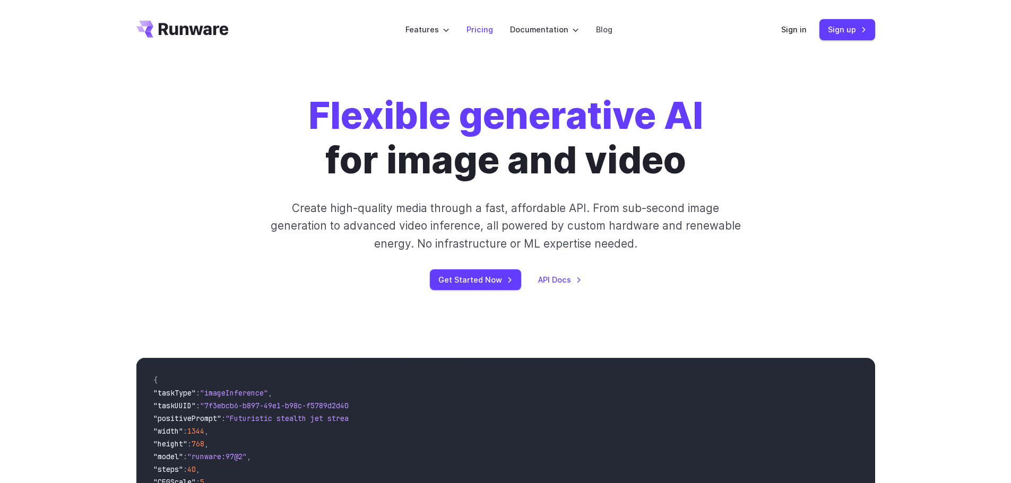
click at [484, 27] on link "Pricing" at bounding box center [479, 29] width 27 height 12
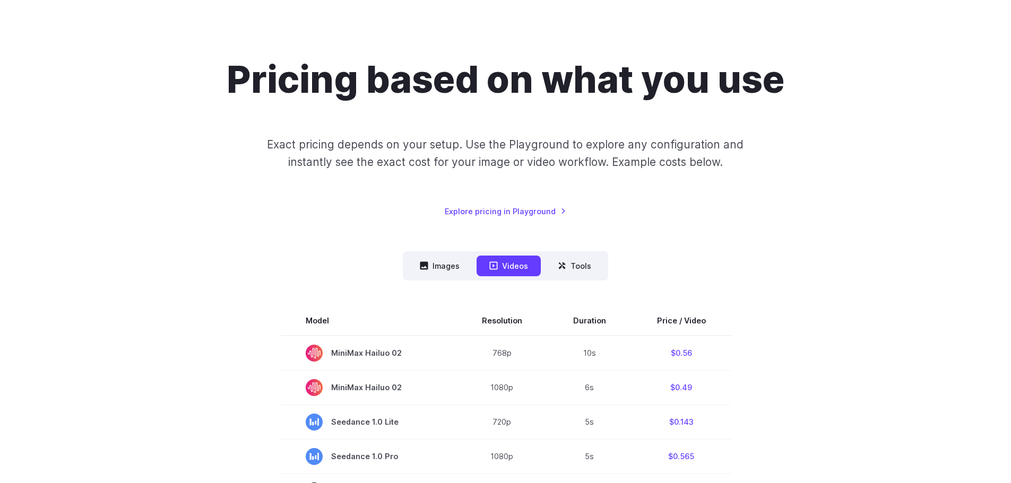
scroll to position [106, 0]
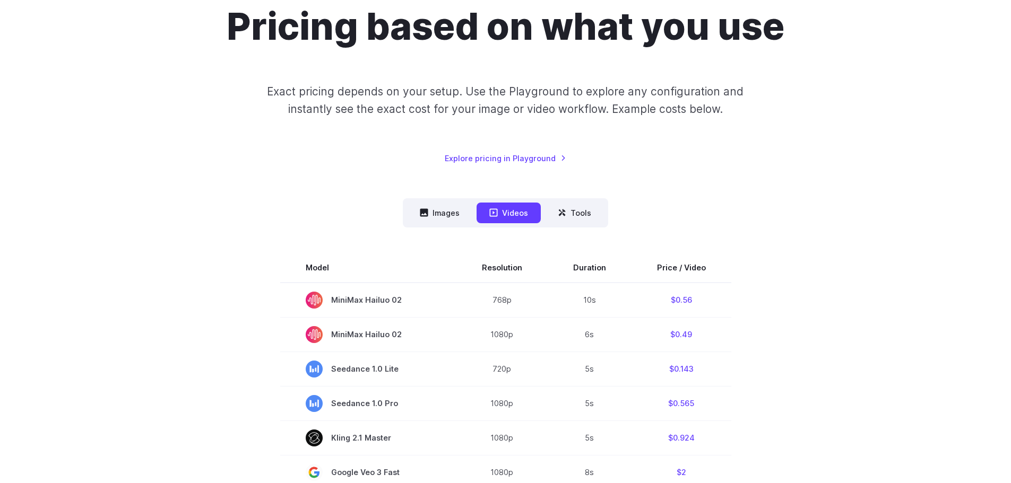
click at [436, 224] on nav "Images Videos Tools ****** ****** *****" at bounding box center [505, 212] width 205 height 29
click at [441, 218] on button "Images" at bounding box center [439, 213] width 65 height 21
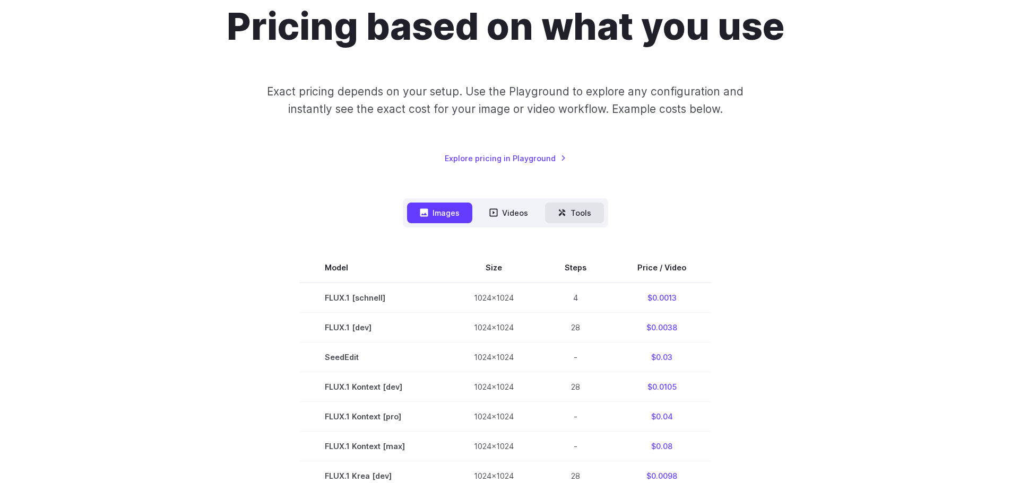
click at [578, 218] on button "Tools" at bounding box center [574, 213] width 59 height 21
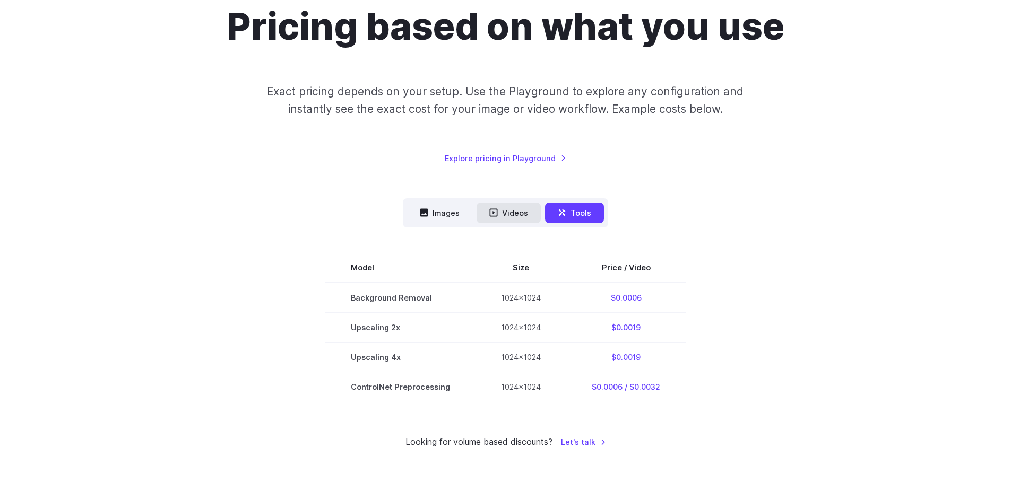
click at [529, 217] on button "Videos" at bounding box center [509, 213] width 64 height 21
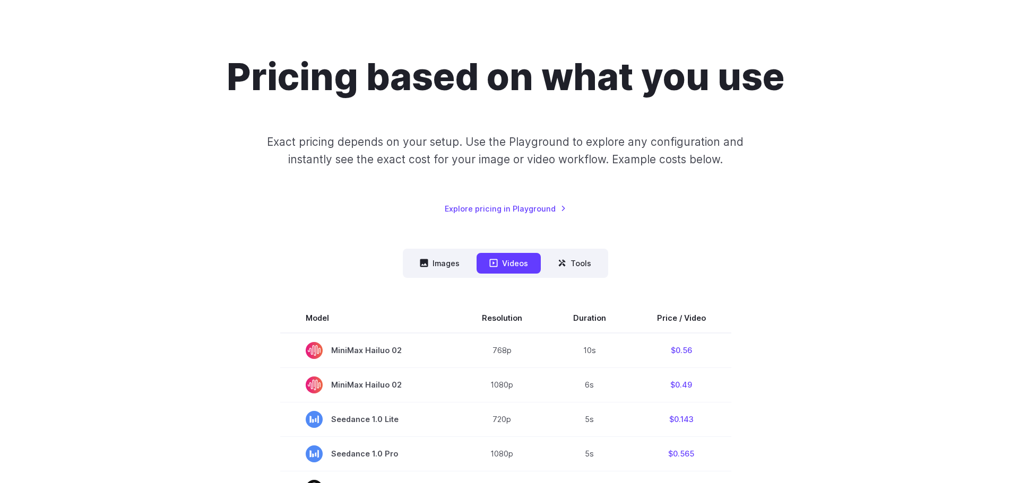
scroll to position [0, 0]
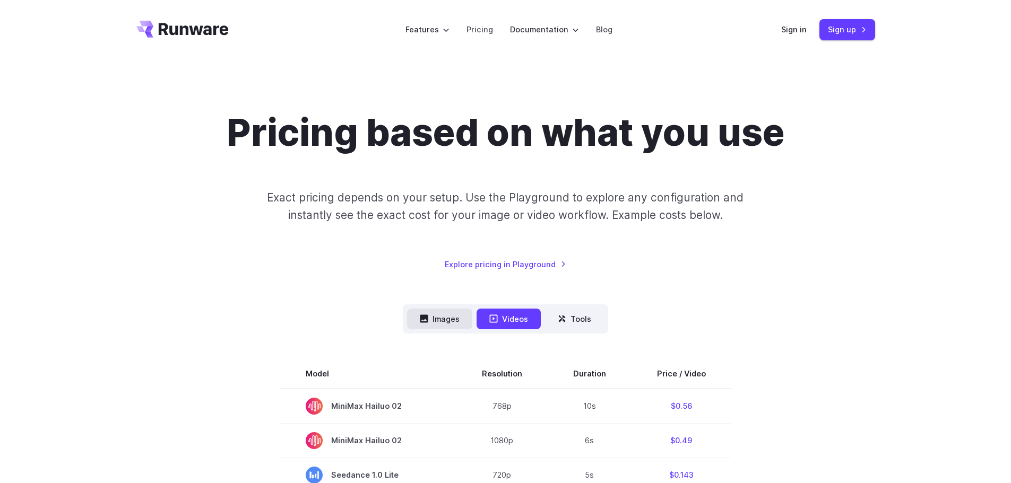
click at [427, 313] on button "Images" at bounding box center [439, 319] width 65 height 21
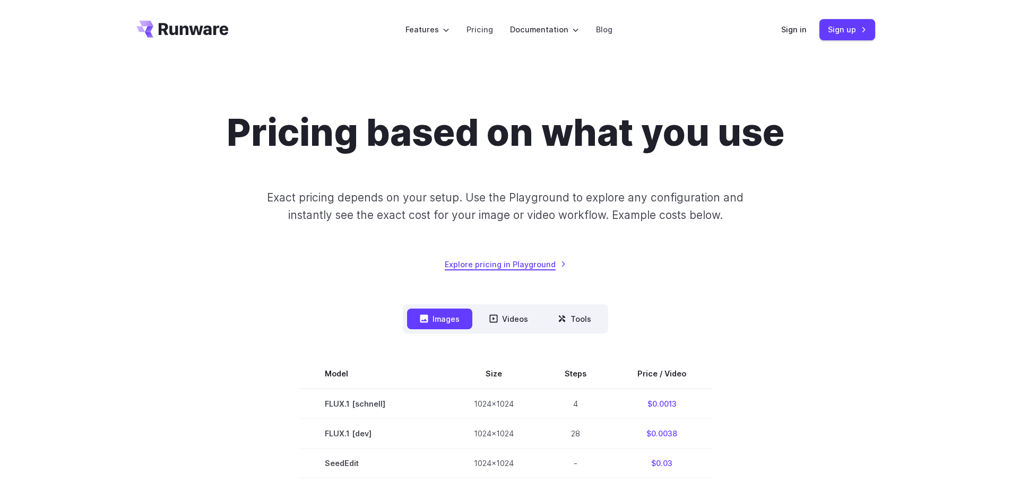
click at [506, 268] on link "Explore pricing in Playground" at bounding box center [506, 264] width 122 height 12
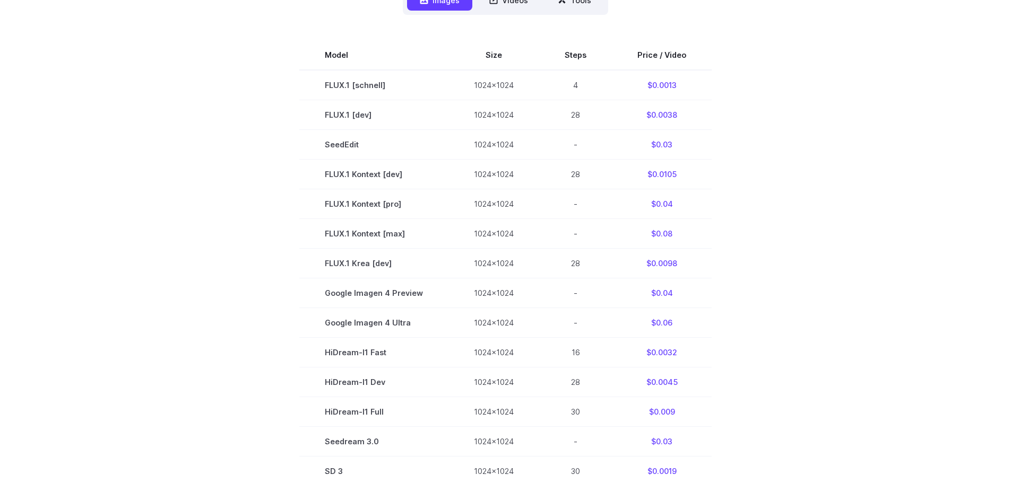
scroll to position [318, 0]
click at [262, 135] on section "Model Size Steps Price / Video FLUX.1 [schnell] 1024x1024 4 $0.0013 FLUX.1 [dev…" at bounding box center [505, 294] width 739 height 506
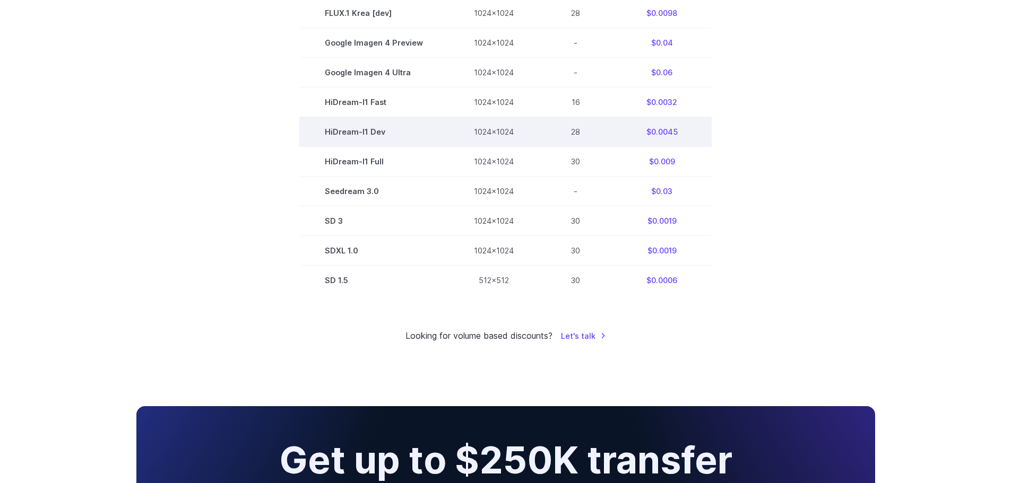
scroll to position [584, 0]
